Goal: Task Accomplishment & Management: Use online tool/utility

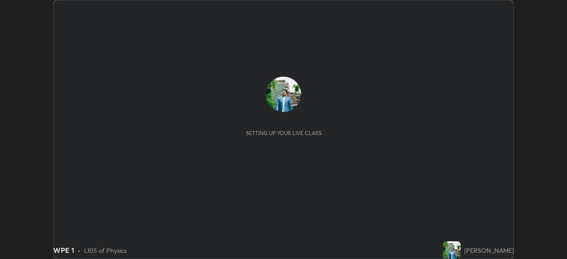
scroll to position [259, 566]
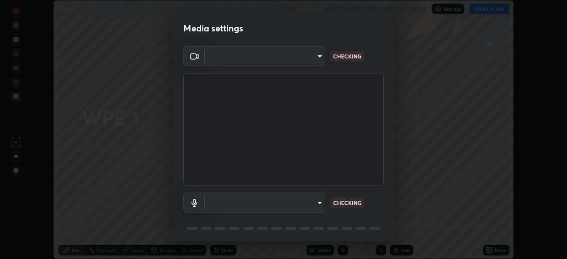
type input "05730faa116fe893cb3bfff37bc48e03cda79a540a9a2906e08a5a6a13fc8772"
type input "default"
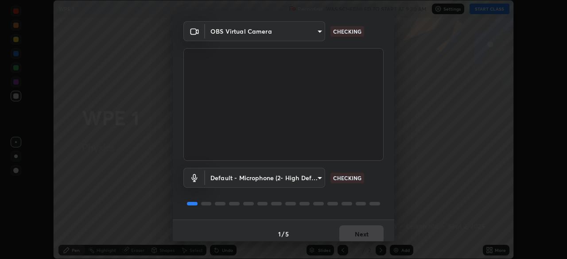
scroll to position [31, 0]
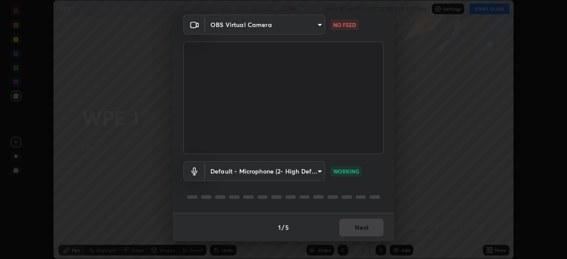
click at [361, 229] on div "1 / 5 Next" at bounding box center [283, 227] width 221 height 28
click at [361, 227] on div "1 / 5 Next" at bounding box center [283, 227] width 221 height 28
click at [359, 229] on div "1 / 5 Next" at bounding box center [283, 227] width 221 height 28
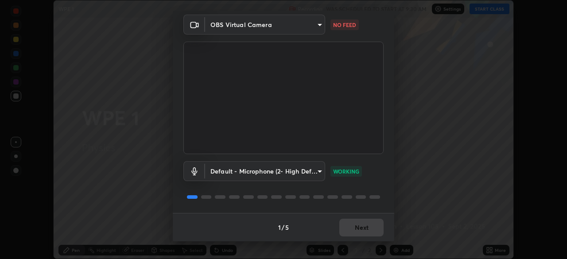
click at [359, 229] on div "1 / 5 Next" at bounding box center [283, 227] width 221 height 28
click at [360, 225] on button "Next" at bounding box center [361, 228] width 44 height 18
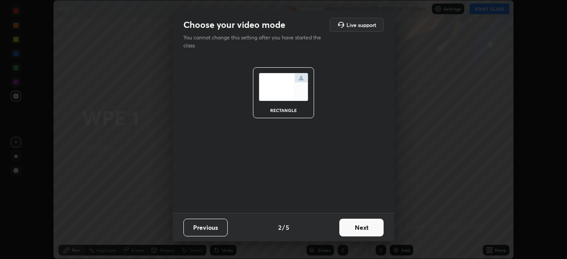
scroll to position [0, 0]
click at [361, 227] on button "Next" at bounding box center [361, 228] width 44 height 18
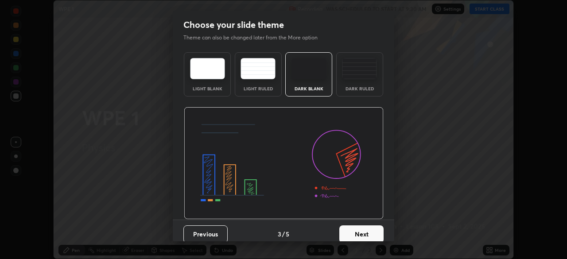
click at [363, 231] on button "Next" at bounding box center [361, 234] width 44 height 18
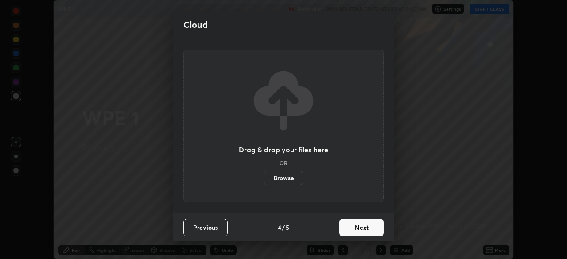
click at [368, 231] on button "Next" at bounding box center [361, 228] width 44 height 18
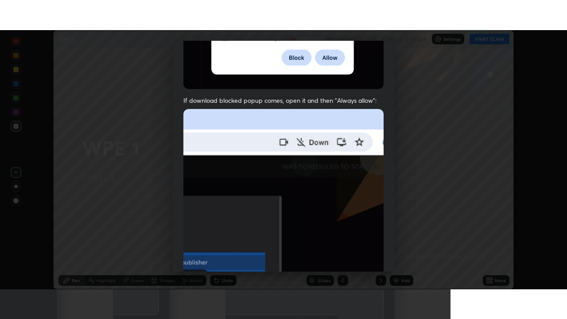
scroll to position [212, 0]
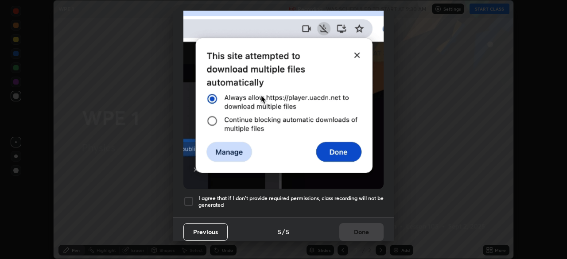
click at [188, 198] on div at bounding box center [188, 201] width 11 height 11
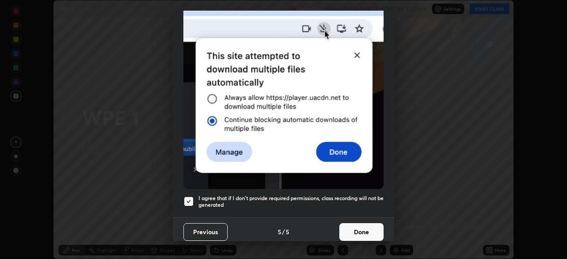
click at [352, 229] on button "Done" at bounding box center [361, 232] width 44 height 18
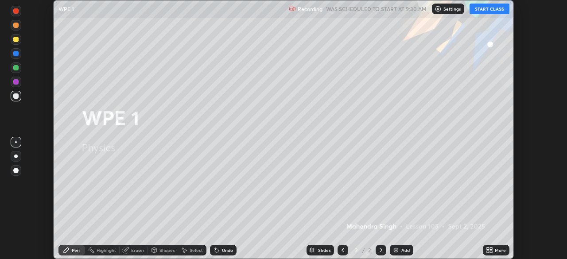
click at [491, 251] on icon at bounding box center [491, 252] width 2 height 2
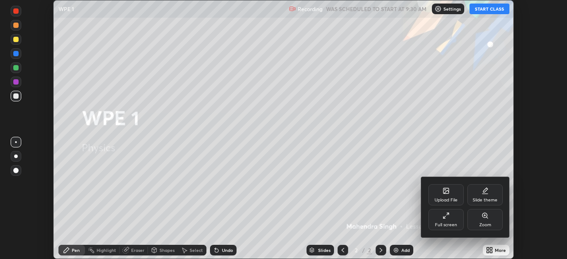
click at [443, 220] on div "Full screen" at bounding box center [445, 219] width 35 height 21
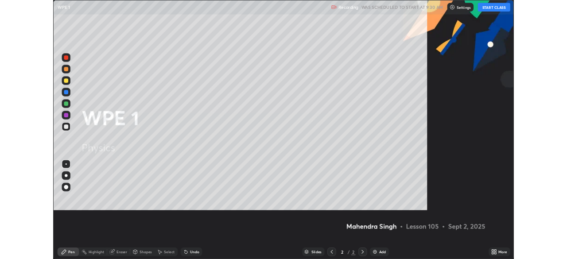
scroll to position [319, 567]
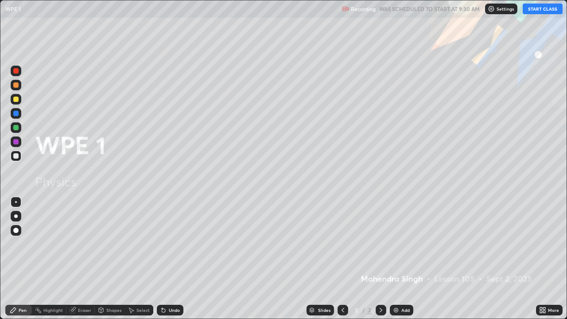
click at [401, 259] on div "Add" at bounding box center [405, 310] width 8 height 4
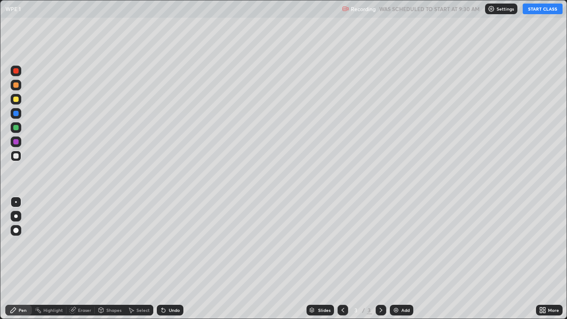
click at [109, 259] on div "Shapes" at bounding box center [110, 310] width 30 height 11
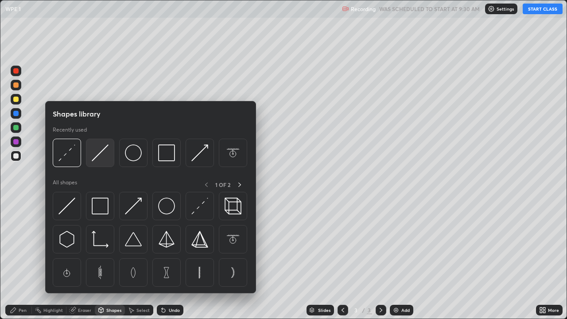
click at [101, 159] on img at bounding box center [100, 152] width 17 height 17
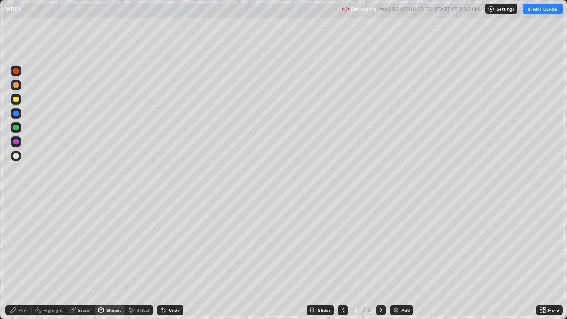
click at [19, 259] on div "Pen" at bounding box center [23, 310] width 8 height 4
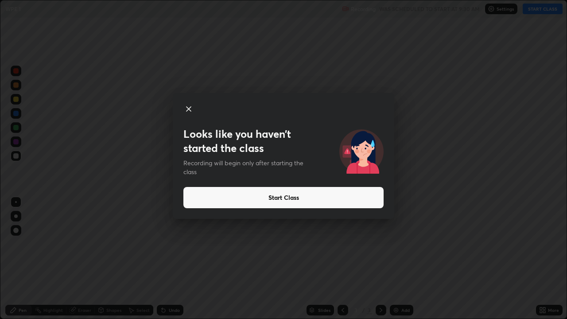
click at [78, 105] on div "Looks like you haven’t started the class Recording will begin only after starti…" at bounding box center [283, 159] width 567 height 319
click at [243, 202] on button "Start Class" at bounding box center [283, 197] width 200 height 21
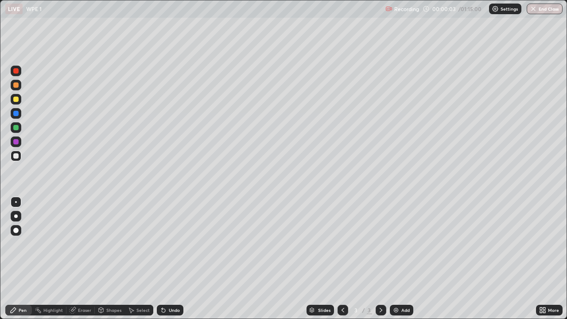
click at [112, 259] on div "Shapes" at bounding box center [113, 310] width 15 height 4
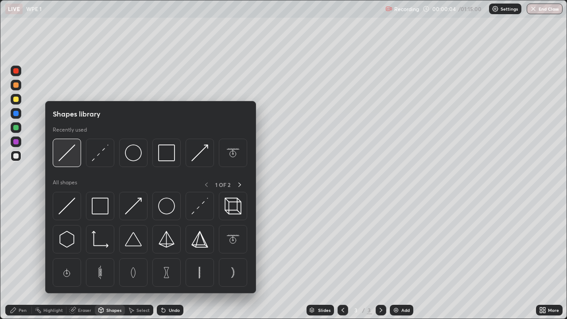
click at [72, 154] on img at bounding box center [66, 152] width 17 height 17
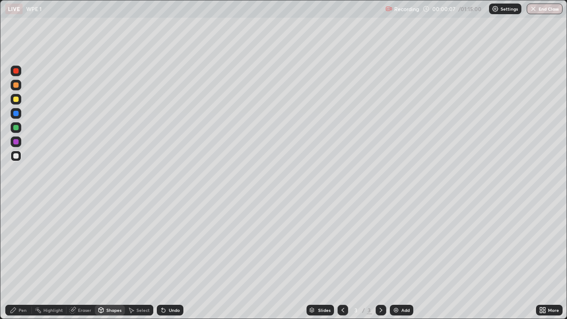
click at [27, 259] on div "Pen" at bounding box center [18, 310] width 27 height 11
click at [16, 85] on div at bounding box center [15, 84] width 5 height 5
click at [16, 100] on div at bounding box center [15, 99] width 5 height 5
click at [18, 85] on div at bounding box center [15, 84] width 5 height 5
click at [18, 128] on div at bounding box center [15, 127] width 5 height 5
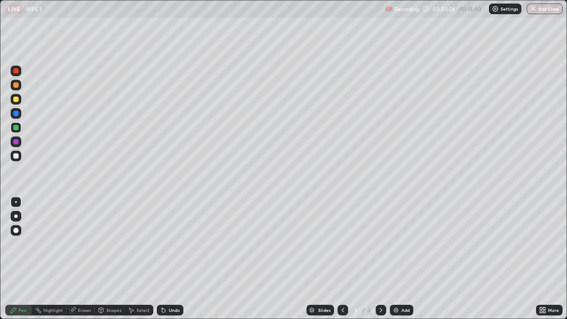
click at [18, 158] on div at bounding box center [16, 156] width 11 height 11
click at [47, 259] on div "Highlight" at bounding box center [52, 310] width 19 height 4
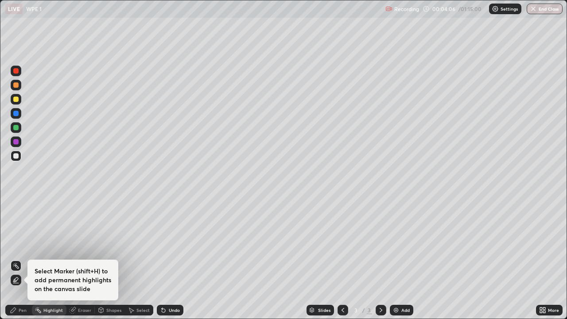
click at [10, 259] on icon at bounding box center [13, 309] width 7 height 7
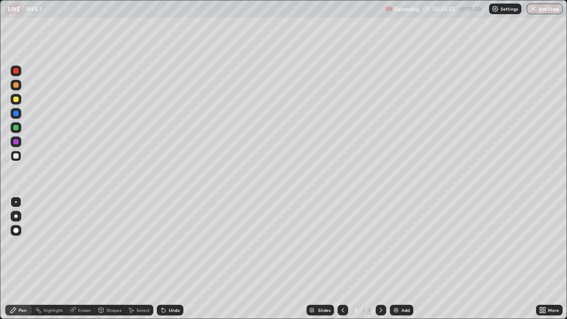
click at [16, 159] on div at bounding box center [16, 156] width 11 height 11
click at [108, 259] on div "Shapes" at bounding box center [110, 310] width 30 height 11
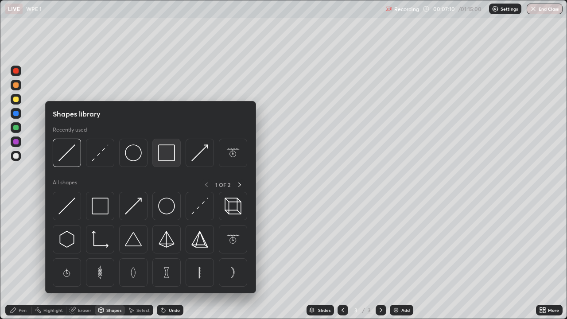
click at [171, 157] on img at bounding box center [166, 152] width 17 height 17
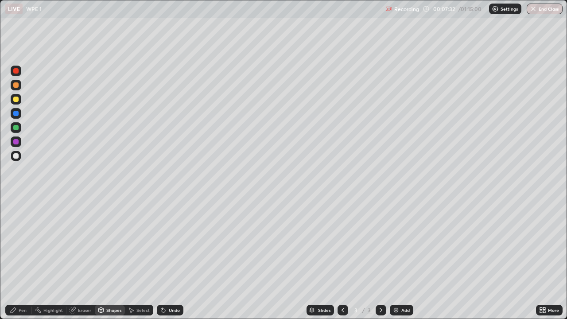
click at [113, 259] on div "Shapes" at bounding box center [110, 310] width 30 height 11
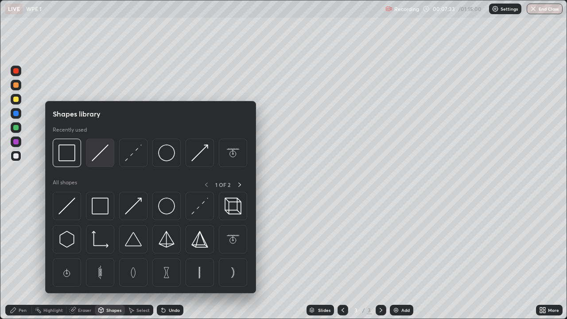
click at [103, 159] on img at bounding box center [100, 152] width 17 height 17
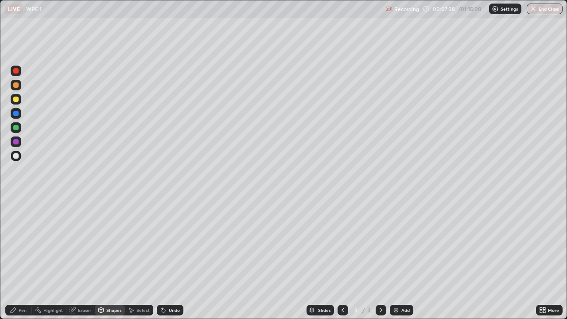
click at [20, 259] on div "Pen" at bounding box center [18, 310] width 27 height 11
click at [18, 98] on div at bounding box center [15, 99] width 5 height 5
click at [18, 158] on div at bounding box center [15, 155] width 5 height 5
click at [162, 259] on icon at bounding box center [164, 311] width 4 height 4
click at [407, 259] on div "Add" at bounding box center [401, 310] width 23 height 11
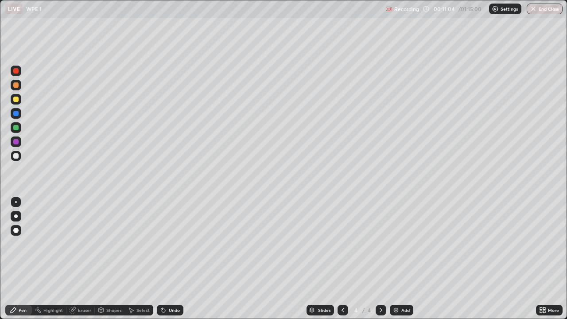
click at [17, 158] on div at bounding box center [15, 155] width 5 height 5
click at [16, 156] on div at bounding box center [15, 155] width 5 height 5
click at [17, 100] on div at bounding box center [15, 99] width 5 height 5
click at [14, 129] on div at bounding box center [15, 127] width 5 height 5
click at [116, 259] on div "Shapes" at bounding box center [113, 310] width 15 height 4
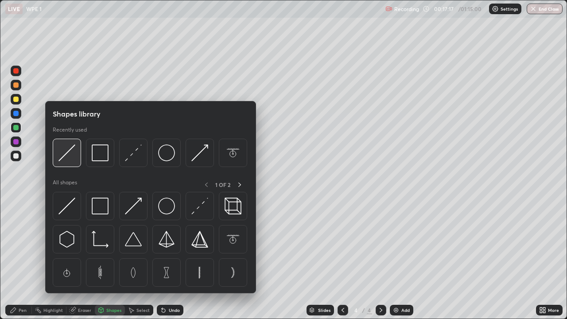
click at [68, 159] on img at bounding box center [66, 152] width 17 height 17
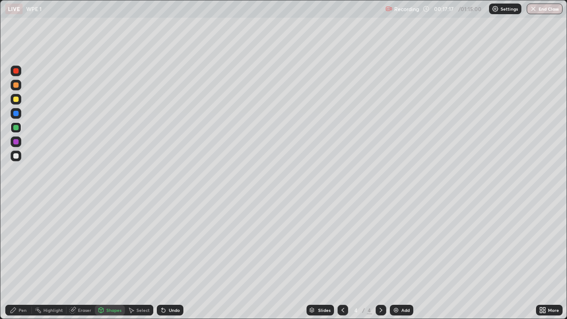
click at [18, 158] on div at bounding box center [16, 156] width 11 height 11
click at [19, 259] on div "Pen" at bounding box center [23, 310] width 8 height 4
click at [138, 259] on div "Select" at bounding box center [142, 310] width 13 height 4
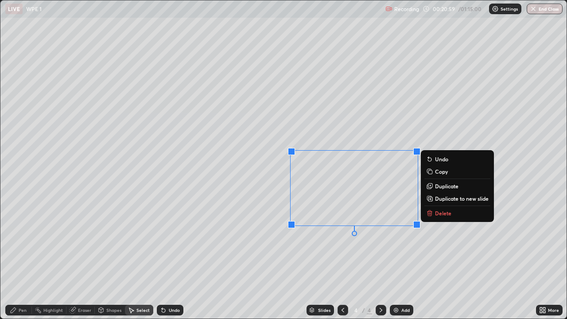
click at [441, 213] on p "Delete" at bounding box center [443, 212] width 16 height 7
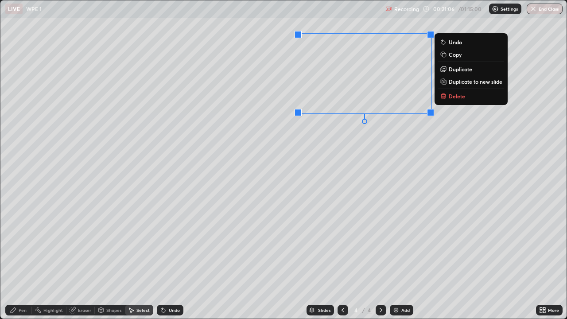
click at [453, 138] on div "0 ° Undo Copy Duplicate Duplicate to new slide Delete" at bounding box center [283, 159] width 566 height 318
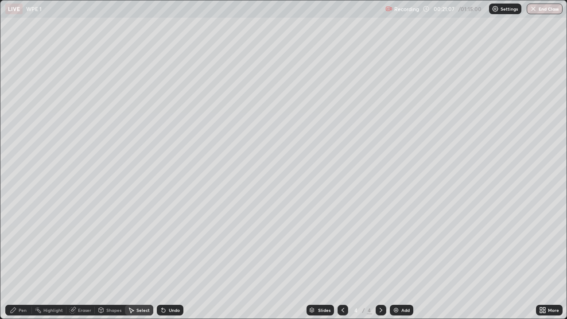
click at [85, 259] on div "Eraser" at bounding box center [84, 310] width 13 height 4
click at [17, 259] on div "Pen" at bounding box center [18, 310] width 27 height 11
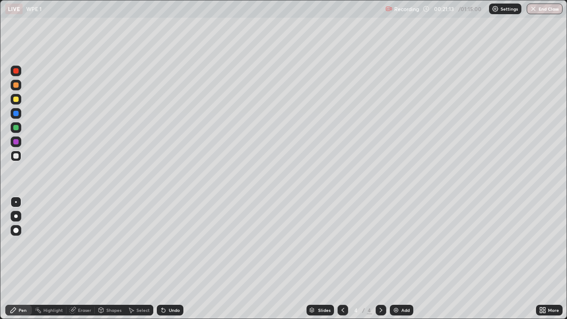
click at [16, 160] on div at bounding box center [16, 156] width 11 height 11
click at [544, 259] on icon at bounding box center [544, 311] width 2 height 2
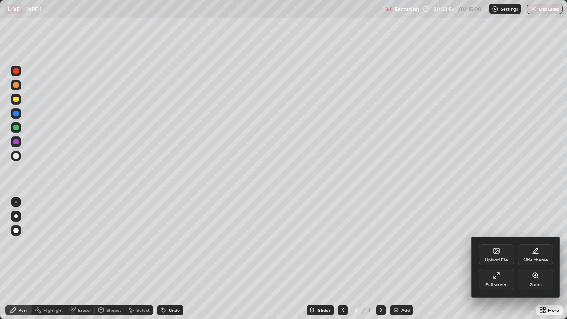
click at [496, 259] on div "Full screen" at bounding box center [496, 285] width 22 height 4
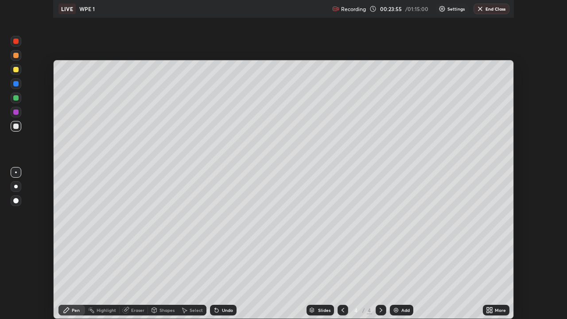
scroll to position [44029, 43721]
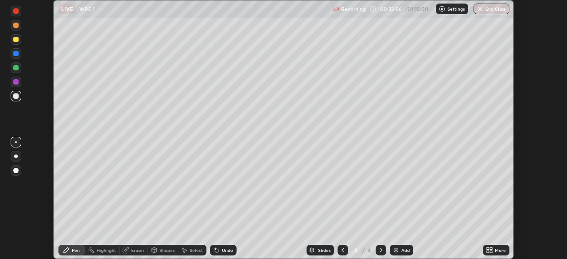
click at [533, 99] on div "Setting up your live class" at bounding box center [283, 129] width 567 height 259
click at [490, 248] on icon at bounding box center [491, 249] width 2 height 2
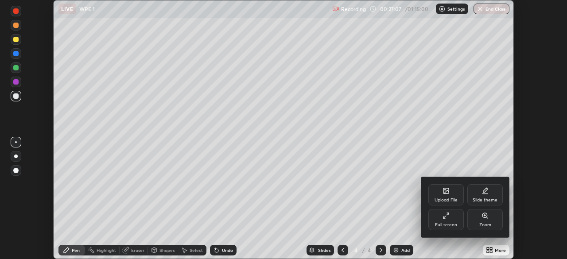
click at [446, 221] on div "Full screen" at bounding box center [445, 219] width 35 height 21
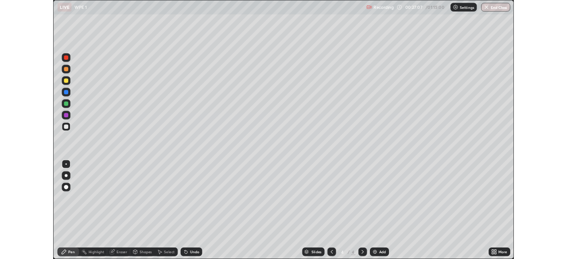
scroll to position [319, 567]
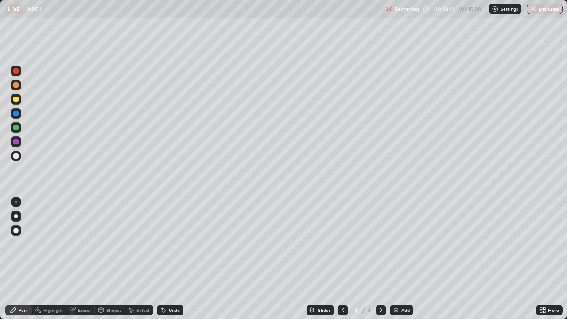
click at [380, 259] on icon at bounding box center [380, 309] width 7 height 7
click at [399, 259] on div "Add" at bounding box center [401, 310] width 23 height 11
click at [17, 156] on div at bounding box center [15, 155] width 5 height 5
click at [16, 129] on div at bounding box center [15, 127] width 5 height 5
click at [17, 86] on div at bounding box center [15, 84] width 5 height 5
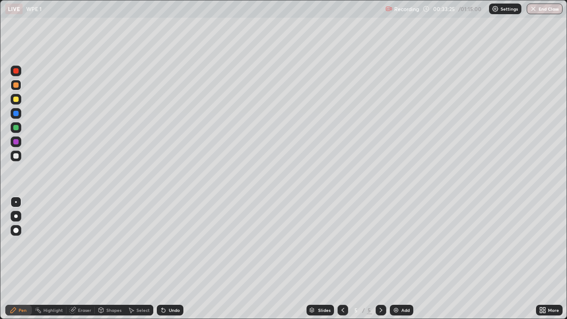
click at [166, 259] on icon at bounding box center [163, 309] width 7 height 7
click at [401, 259] on div "Add" at bounding box center [405, 310] width 8 height 4
click at [16, 156] on div at bounding box center [15, 155] width 5 height 5
click at [112, 259] on div "Shapes" at bounding box center [113, 310] width 15 height 4
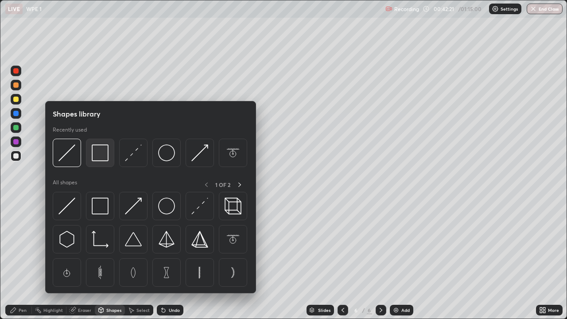
click at [101, 156] on img at bounding box center [100, 152] width 17 height 17
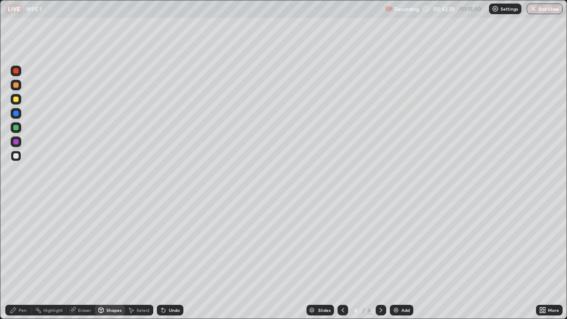
click at [107, 259] on div "Shapes" at bounding box center [110, 310] width 30 height 11
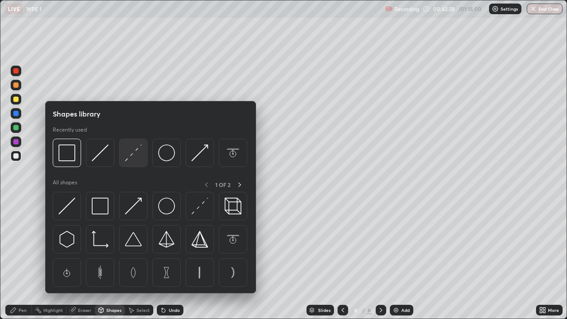
click at [137, 154] on img at bounding box center [133, 152] width 17 height 17
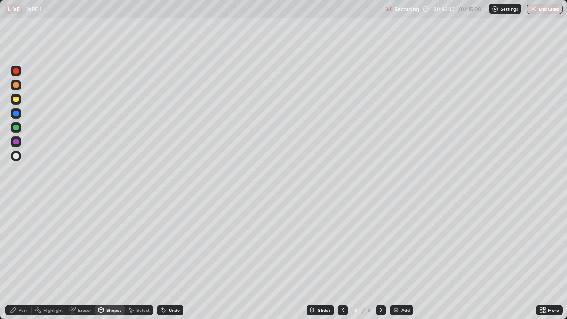
click at [116, 259] on div "Shapes" at bounding box center [113, 310] width 15 height 4
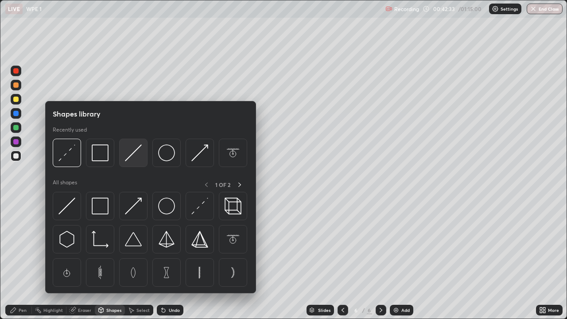
click at [138, 157] on img at bounding box center [133, 152] width 17 height 17
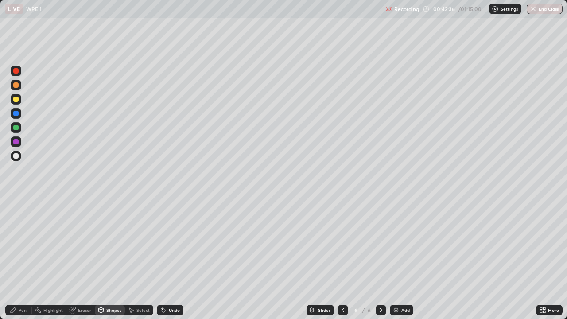
click at [19, 259] on div "Pen" at bounding box center [23, 310] width 8 height 4
click at [17, 129] on div at bounding box center [15, 127] width 5 height 5
click at [16, 103] on div at bounding box center [16, 99] width 11 height 11
click at [17, 128] on div at bounding box center [15, 127] width 5 height 5
click at [45, 259] on div "Highlight" at bounding box center [52, 310] width 19 height 4
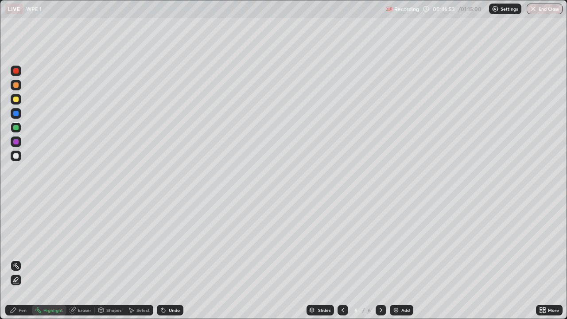
click at [21, 259] on div "Pen" at bounding box center [18, 310] width 27 height 11
click at [17, 154] on div at bounding box center [15, 155] width 5 height 5
click at [16, 97] on div at bounding box center [15, 99] width 5 height 5
click at [50, 259] on div "Highlight" at bounding box center [52, 310] width 19 height 4
click at [15, 259] on icon at bounding box center [13, 309] width 7 height 7
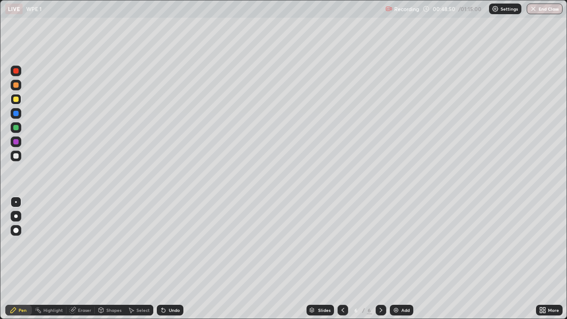
click at [16, 160] on div at bounding box center [16, 156] width 11 height 11
click at [402, 259] on div "Add" at bounding box center [405, 310] width 8 height 4
click at [17, 206] on div at bounding box center [16, 202] width 11 height 11
click at [17, 157] on div at bounding box center [15, 155] width 5 height 5
click at [15, 159] on div at bounding box center [16, 156] width 11 height 11
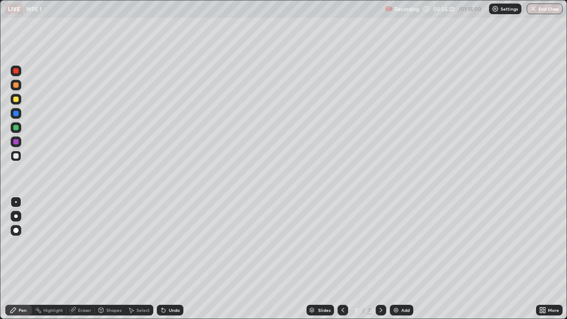
click at [18, 159] on div at bounding box center [16, 156] width 11 height 11
click at [78, 259] on div "Eraser" at bounding box center [84, 310] width 13 height 4
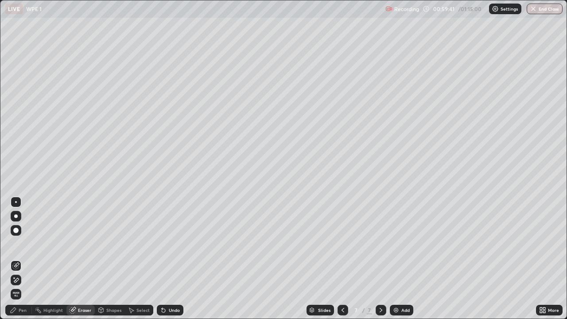
click at [110, 259] on div "Shapes" at bounding box center [113, 310] width 15 height 4
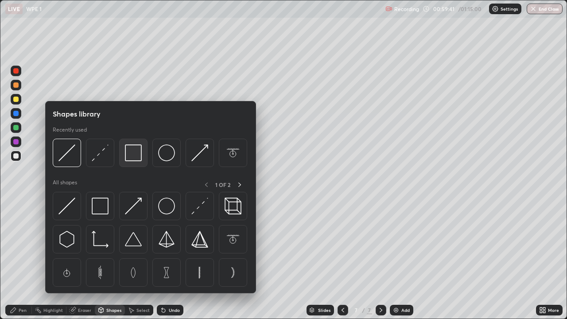
click at [130, 155] on img at bounding box center [133, 152] width 17 height 17
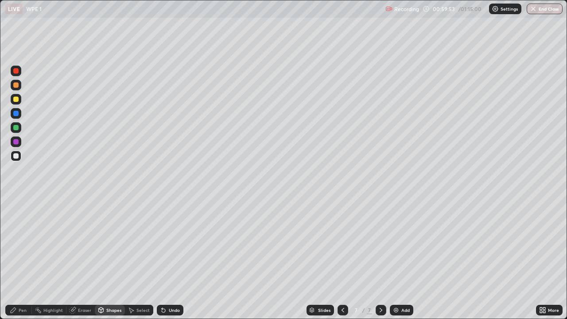
click at [19, 259] on div "Pen" at bounding box center [18, 310] width 27 height 11
click at [14, 101] on div at bounding box center [15, 99] width 5 height 5
click at [16, 156] on div at bounding box center [15, 155] width 5 height 5
click at [111, 259] on div "Shapes" at bounding box center [113, 310] width 15 height 4
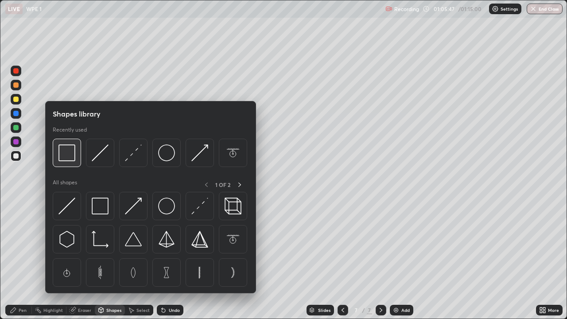
click at [71, 162] on div at bounding box center [67, 153] width 28 height 28
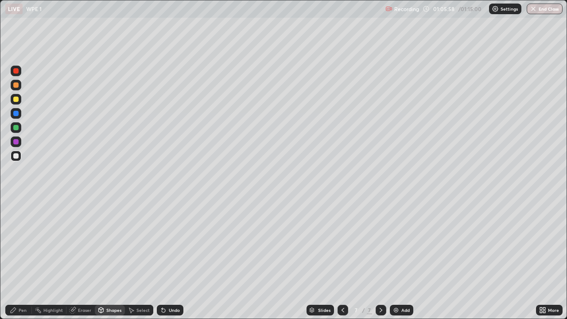
click at [19, 259] on div "Pen" at bounding box center [23, 310] width 8 height 4
click at [16, 157] on div at bounding box center [15, 155] width 5 height 5
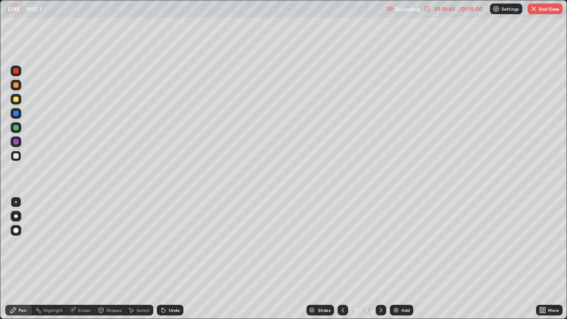
click at [539, 6] on button "End Class" at bounding box center [544, 9] width 35 height 11
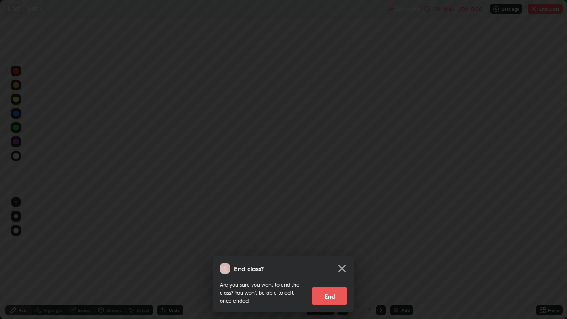
click at [331, 259] on button "End" at bounding box center [329, 296] width 35 height 18
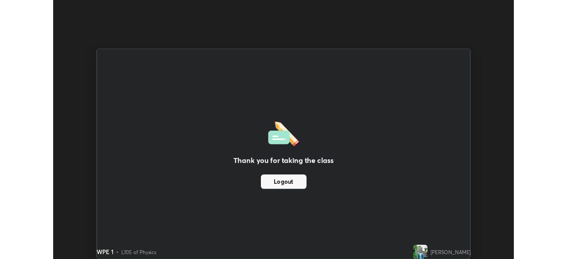
scroll to position [44029, 43721]
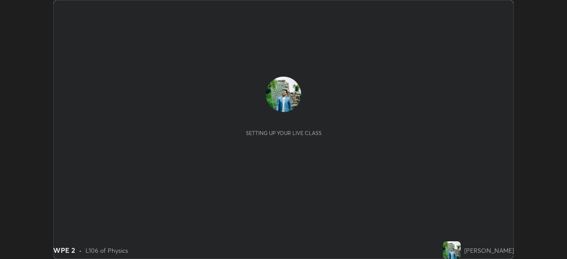
scroll to position [259, 567]
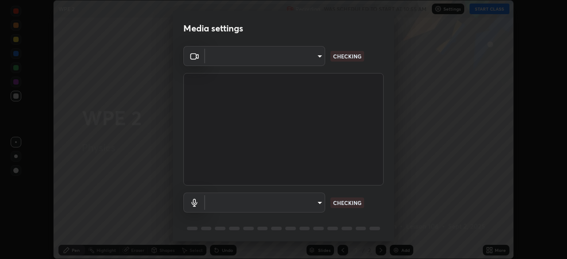
type input "05730faa116fe893cb3bfff37bc48e03cda79a540a9a2906e08a5a6a13fc8772"
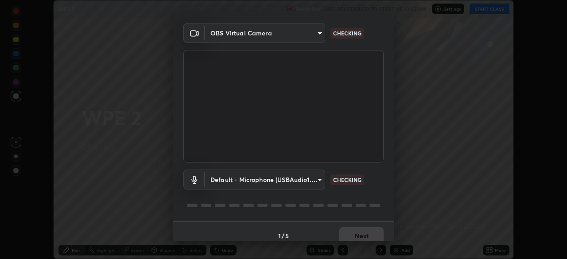
scroll to position [31, 0]
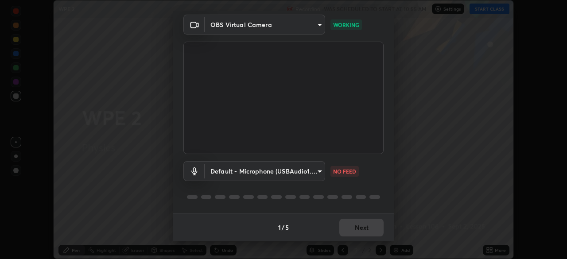
click at [365, 231] on div "1 / 5 Next" at bounding box center [283, 227] width 221 height 28
click at [362, 228] on div "1 / 5 Next" at bounding box center [283, 227] width 221 height 28
click at [361, 231] on div "1 / 5 Next" at bounding box center [283, 227] width 221 height 28
click at [361, 232] on div "1 / 5 Next" at bounding box center [283, 227] width 221 height 28
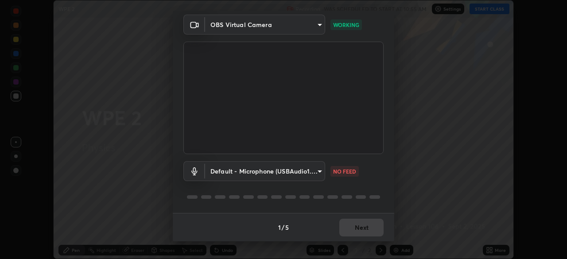
click at [363, 229] on div "1 / 5 Next" at bounding box center [283, 227] width 221 height 28
click at [361, 222] on div "1 / 5 Next" at bounding box center [283, 227] width 221 height 28
click at [361, 225] on div "1 / 5 Next" at bounding box center [283, 227] width 221 height 28
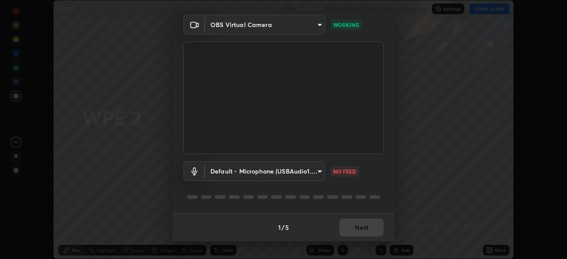
click at [361, 228] on div "1 / 5 Next" at bounding box center [283, 227] width 221 height 28
click at [361, 230] on div "1 / 5 Next" at bounding box center [283, 227] width 221 height 28
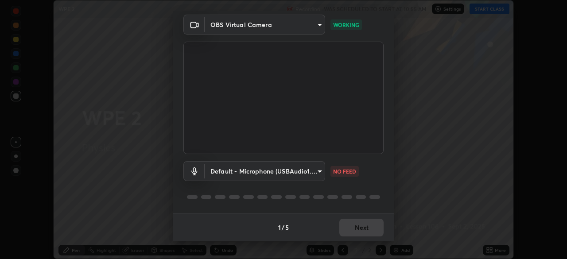
click at [361, 229] on div "1 / 5 Next" at bounding box center [283, 227] width 221 height 28
click at [361, 227] on div "1 / 5 Next" at bounding box center [283, 227] width 221 height 28
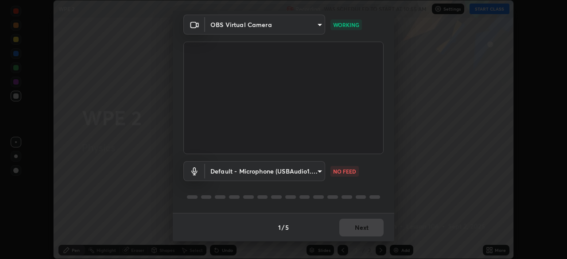
click at [361, 227] on div "1 / 5 Next" at bounding box center [283, 227] width 221 height 28
click at [362, 230] on div "1 / 5 Next" at bounding box center [283, 227] width 221 height 28
click at [357, 226] on div "1 / 5 Next" at bounding box center [283, 227] width 221 height 28
click at [354, 225] on div "1 / 5 Next" at bounding box center [283, 227] width 221 height 28
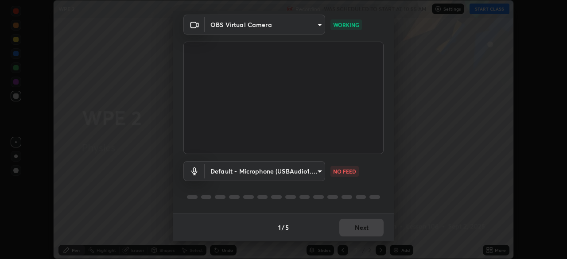
click at [356, 230] on div "1 / 5 Next" at bounding box center [283, 227] width 221 height 28
click at [357, 230] on div "1 / 5 Next" at bounding box center [283, 227] width 221 height 28
click at [359, 229] on div "1 / 5 Next" at bounding box center [283, 227] width 221 height 28
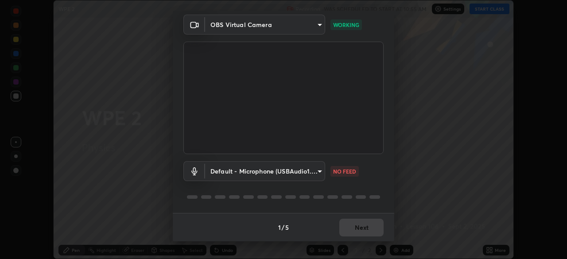
click at [359, 229] on div "1 / 5 Next" at bounding box center [283, 227] width 221 height 28
click at [358, 228] on div "1 / 5 Next" at bounding box center [283, 227] width 221 height 28
click at [364, 232] on div "1 / 5 Next" at bounding box center [283, 227] width 221 height 28
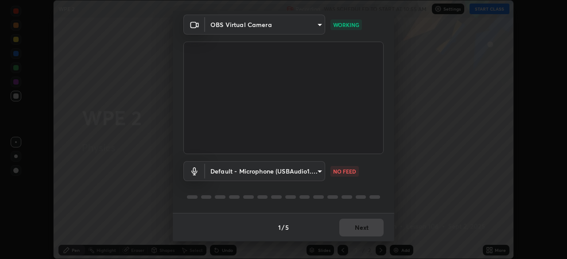
click at [364, 232] on div "1 / 5 Next" at bounding box center [283, 227] width 221 height 28
click at [364, 229] on div "1 / 5 Next" at bounding box center [283, 227] width 221 height 28
click at [318, 173] on body "Erase all WPE 2 Recording WAS SCHEDULED TO START AT 10:55 AM Settings START CLA…" at bounding box center [283, 129] width 567 height 259
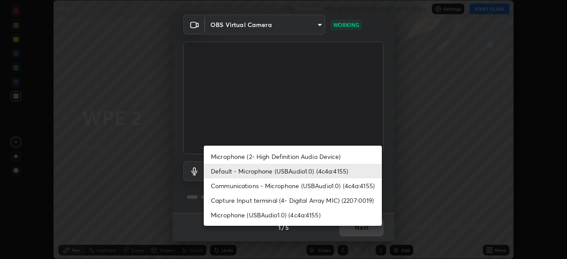
click at [360, 201] on li "Capture Input terminal (4- Digital Array MIC) (2207:0019)" at bounding box center [293, 200] width 178 height 15
type input "5658f9ded8426aa1c30836ff63e1dea806b6ca6d7908d6c30f2f05d9fdc65d4b"
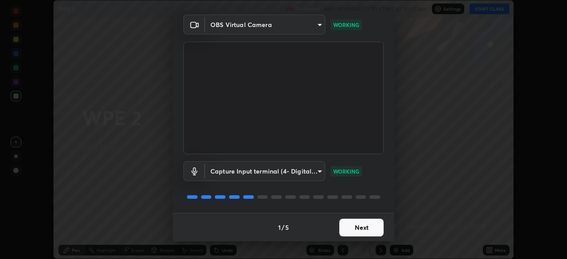
click at [319, 175] on body "Erase all WPE 2 Recording WAS SCHEDULED TO START AT 10:55 AM Settings START CLA…" at bounding box center [283, 129] width 567 height 259
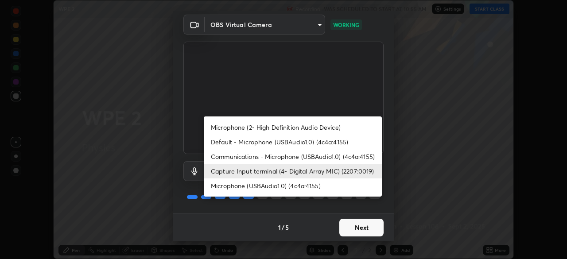
click at [366, 227] on div at bounding box center [283, 129] width 567 height 259
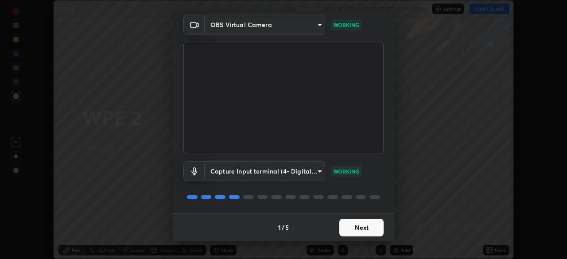
click at [363, 228] on button "Next" at bounding box center [361, 228] width 44 height 18
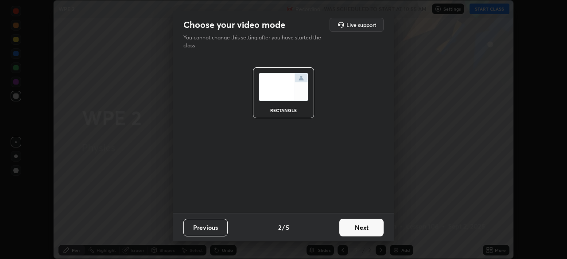
click at [364, 226] on button "Next" at bounding box center [361, 228] width 44 height 18
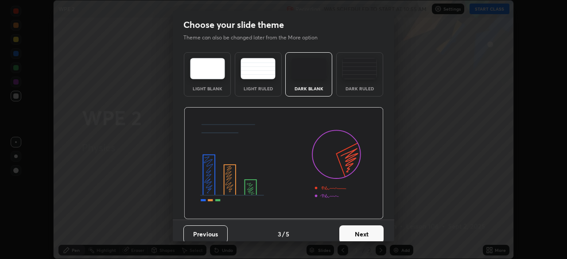
click at [370, 229] on button "Next" at bounding box center [361, 234] width 44 height 18
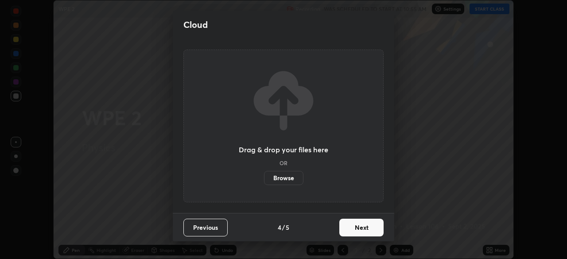
click at [372, 230] on button "Next" at bounding box center [361, 228] width 44 height 18
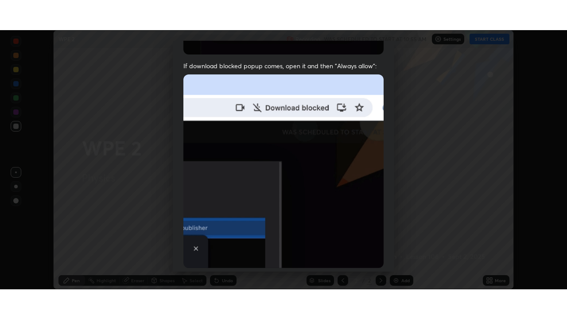
scroll to position [212, 0]
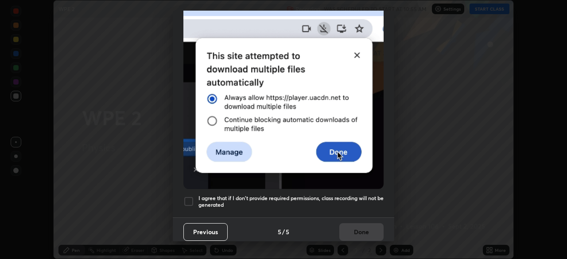
click at [188, 202] on div at bounding box center [188, 201] width 11 height 11
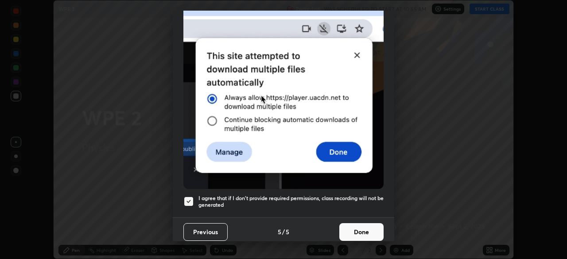
click at [345, 228] on button "Done" at bounding box center [361, 232] width 44 height 18
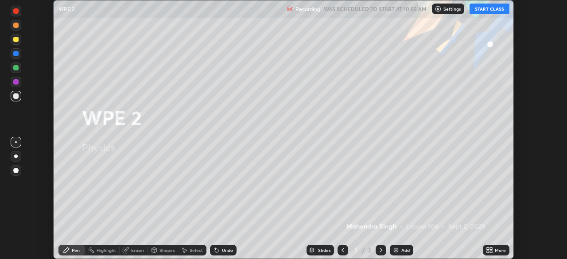
click at [490, 9] on button "START CLASS" at bounding box center [489, 9] width 40 height 11
click at [491, 248] on icon at bounding box center [491, 249] width 2 height 2
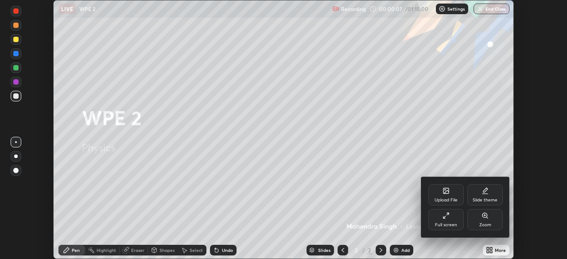
click at [447, 219] on icon at bounding box center [445, 215] width 7 height 7
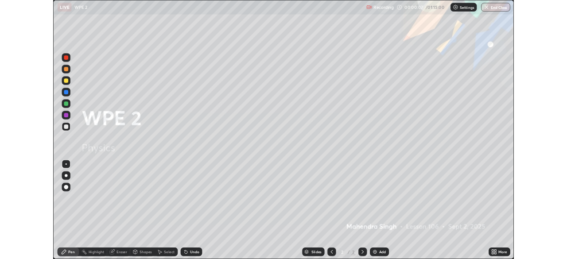
scroll to position [319, 567]
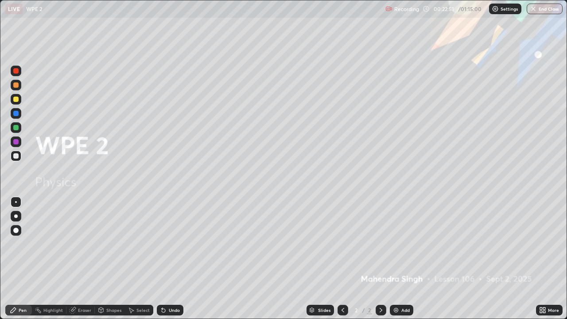
click at [398, 259] on img at bounding box center [395, 309] width 7 height 7
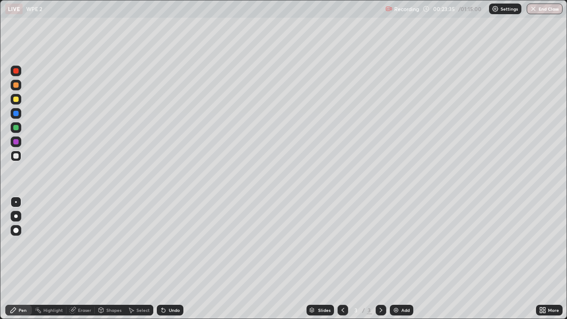
click at [16, 156] on div at bounding box center [15, 155] width 5 height 5
click at [18, 157] on div at bounding box center [15, 155] width 5 height 5
click at [16, 156] on div at bounding box center [15, 155] width 5 height 5
click at [399, 259] on div "Add" at bounding box center [401, 310] width 23 height 11
click at [19, 259] on div "Pen" at bounding box center [18, 310] width 27 height 11
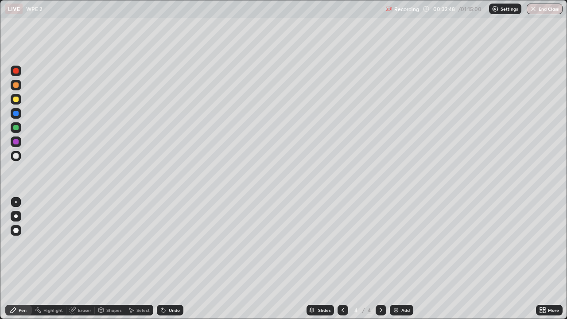
click at [14, 157] on div at bounding box center [15, 155] width 5 height 5
click at [107, 259] on div "Shapes" at bounding box center [113, 310] width 15 height 4
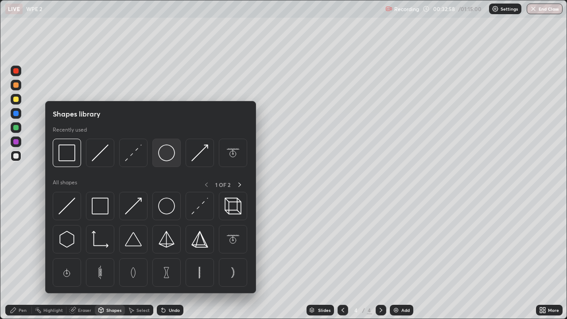
click at [162, 158] on img at bounding box center [166, 152] width 17 height 17
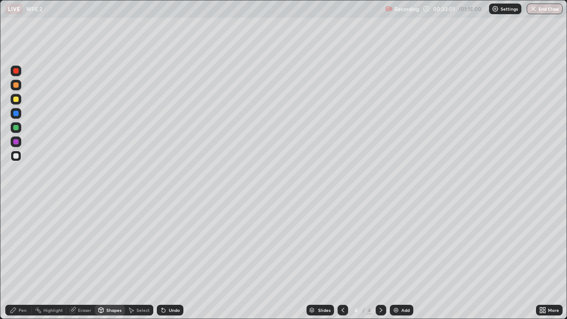
click at [12, 259] on icon at bounding box center [13, 309] width 7 height 7
click at [16, 98] on div at bounding box center [15, 99] width 5 height 5
click at [53, 259] on div "Highlight" at bounding box center [52, 310] width 19 height 4
click at [11, 259] on icon at bounding box center [13, 309] width 5 height 5
click at [16, 156] on div at bounding box center [15, 155] width 5 height 5
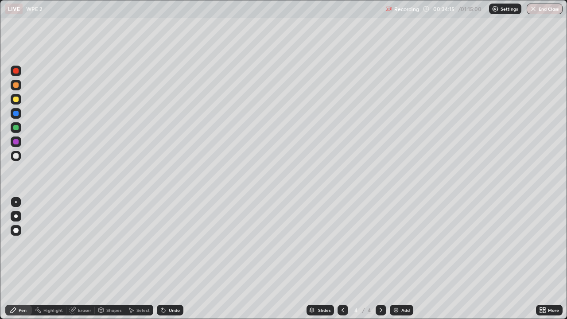
click at [112, 259] on div "Shapes" at bounding box center [110, 310] width 30 height 11
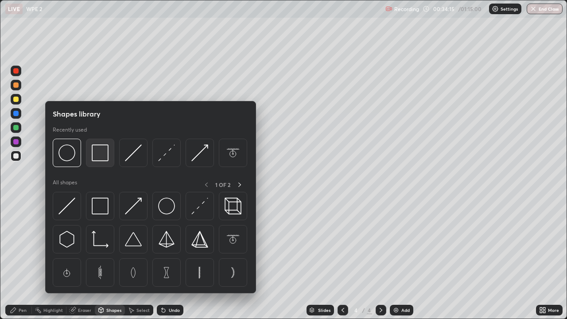
click at [99, 156] on img at bounding box center [100, 152] width 17 height 17
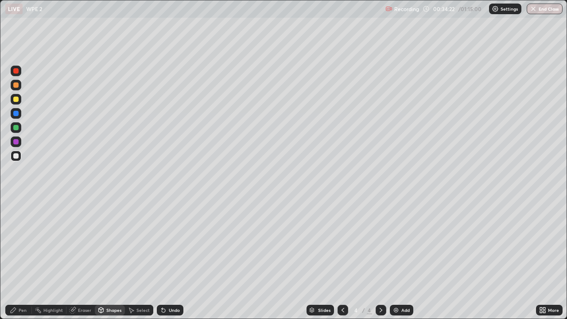
click at [22, 259] on div "Pen" at bounding box center [23, 310] width 8 height 4
click at [19, 101] on div at bounding box center [16, 99] width 11 height 11
click at [14, 85] on div at bounding box center [15, 84] width 5 height 5
click at [16, 159] on div at bounding box center [16, 156] width 11 height 11
click at [20, 259] on div "Pen" at bounding box center [23, 310] width 8 height 4
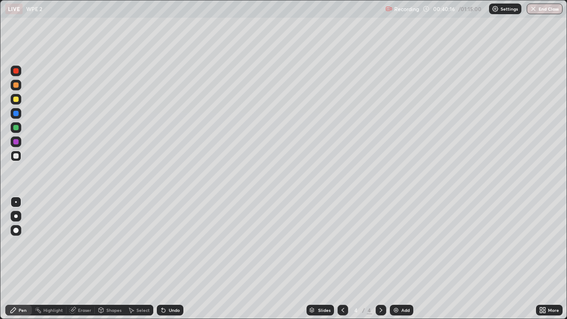
click at [396, 259] on img at bounding box center [395, 309] width 7 height 7
click at [16, 156] on div at bounding box center [15, 155] width 5 height 5
click at [169, 259] on div "Undo" at bounding box center [174, 310] width 11 height 4
click at [16, 87] on div at bounding box center [15, 84] width 5 height 5
click at [16, 128] on div at bounding box center [15, 127] width 5 height 5
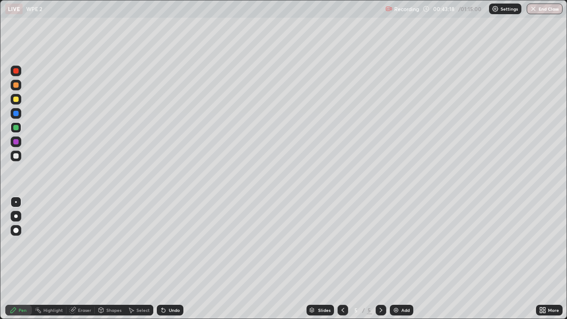
click at [16, 142] on div at bounding box center [15, 141] width 5 height 5
click at [16, 158] on div at bounding box center [15, 155] width 5 height 5
click at [18, 85] on div at bounding box center [15, 84] width 5 height 5
click at [16, 128] on div at bounding box center [15, 127] width 5 height 5
click at [16, 115] on div at bounding box center [15, 113] width 5 height 5
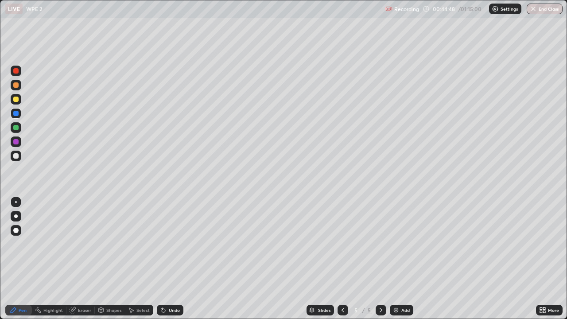
click at [169, 259] on div "Undo" at bounding box center [174, 310] width 11 height 4
click at [170, 259] on div "Undo" at bounding box center [174, 310] width 11 height 4
click at [18, 85] on div at bounding box center [15, 84] width 5 height 5
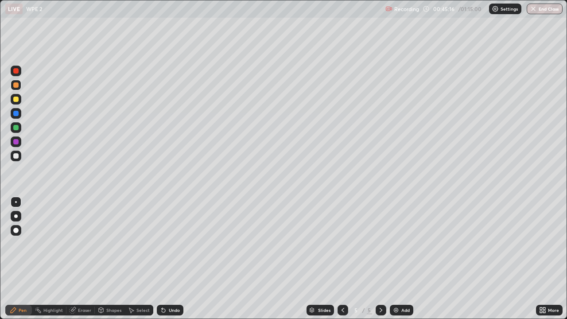
click at [132, 259] on icon at bounding box center [131, 310] width 5 height 5
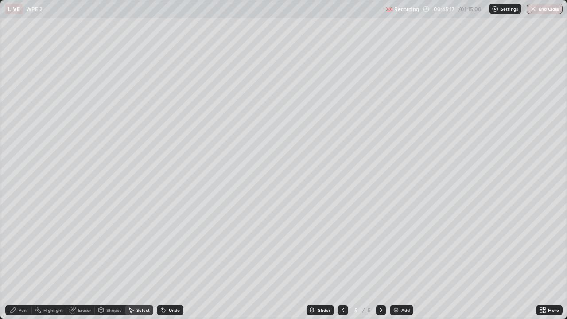
click at [168, 259] on div "Undo" at bounding box center [170, 310] width 27 height 11
click at [19, 259] on div "Pen" at bounding box center [18, 310] width 27 height 11
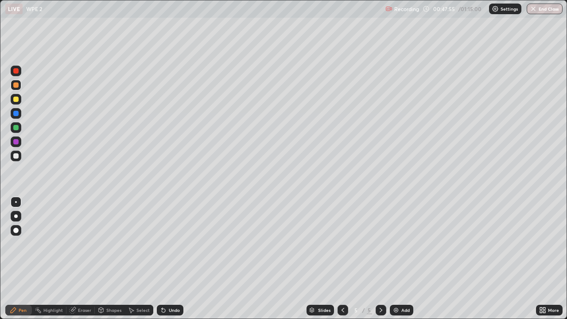
click at [13, 156] on div at bounding box center [16, 156] width 11 height 11
click at [108, 259] on div "Shapes" at bounding box center [113, 310] width 15 height 4
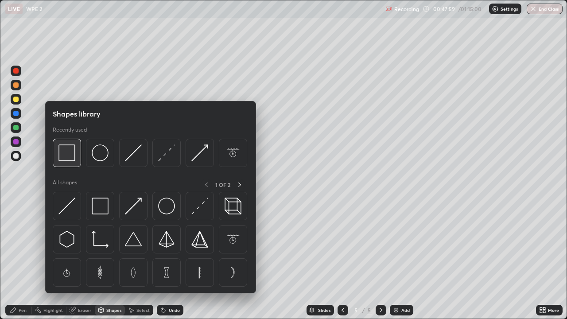
click at [72, 160] on img at bounding box center [66, 152] width 17 height 17
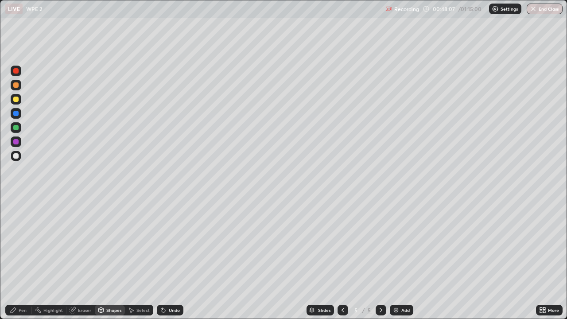
click at [22, 259] on div "Pen" at bounding box center [23, 310] width 8 height 4
click at [17, 98] on div at bounding box center [15, 99] width 5 height 5
click at [19, 157] on div at bounding box center [16, 156] width 11 height 11
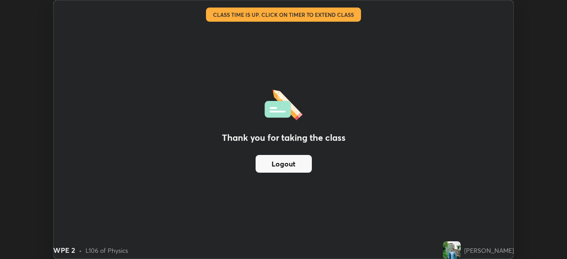
scroll to position [44029, 43721]
click at [333, 191] on div "Thank you for taking the class Logout" at bounding box center [284, 129] width 460 height 258
